Goal: Obtain resource: Download file/media

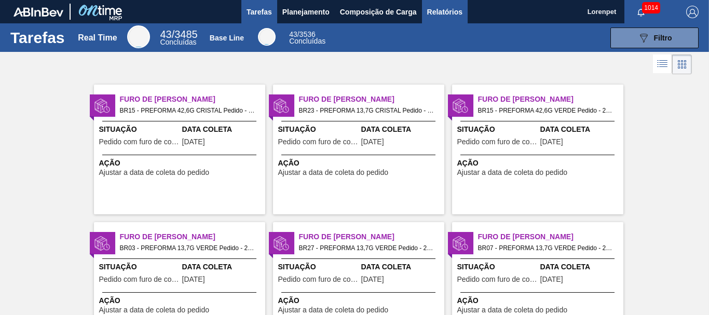
click at [448, 18] on button "Relatórios" at bounding box center [445, 11] width 46 height 23
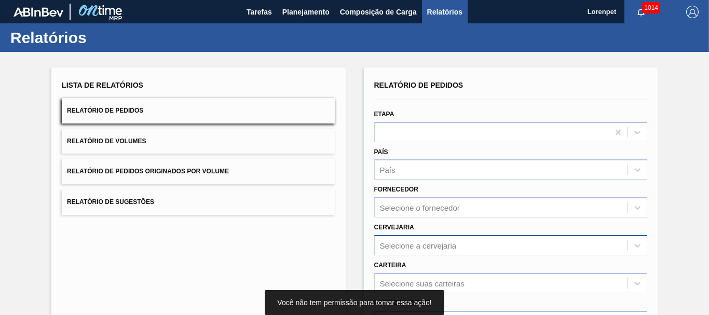
scroll to position [156, 0]
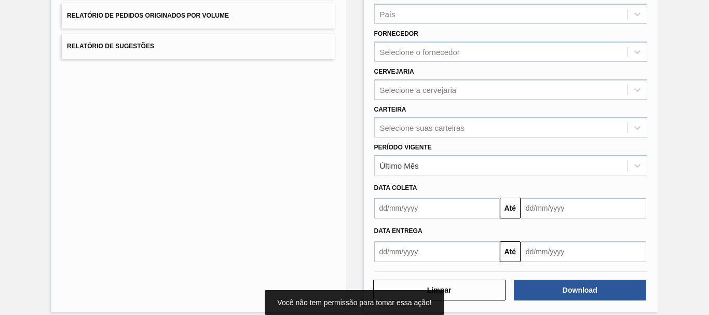
click at [412, 212] on input "text" at bounding box center [437, 208] width 126 height 21
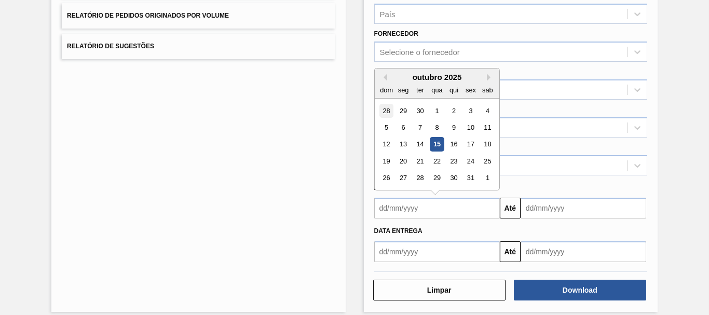
click at [383, 110] on div "28" at bounding box center [386, 111] width 14 height 14
type input "[DATE]"
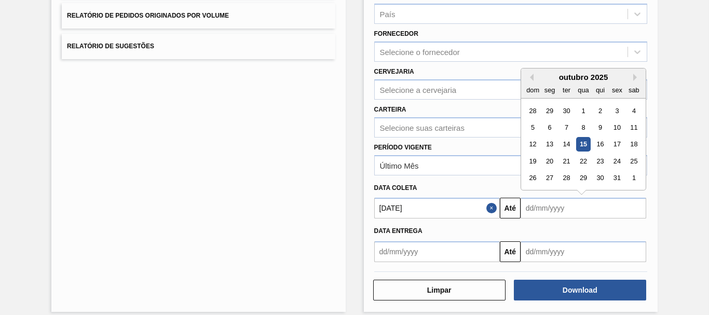
click at [535, 204] on input "text" at bounding box center [583, 208] width 126 height 21
click at [630, 177] on div "1" at bounding box center [634, 178] width 14 height 14
type input "[DATE]"
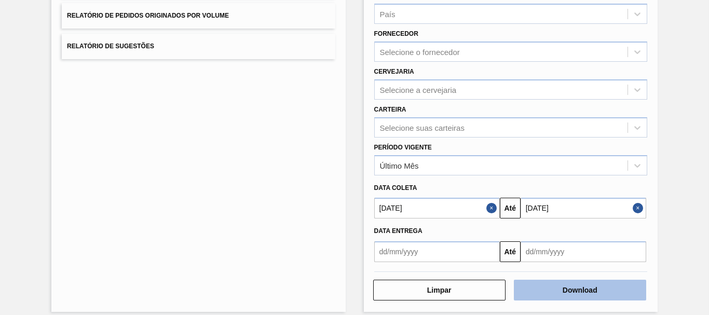
click at [584, 294] on button "Download" at bounding box center [580, 290] width 132 height 21
